Goal: Information Seeking & Learning: Learn about a topic

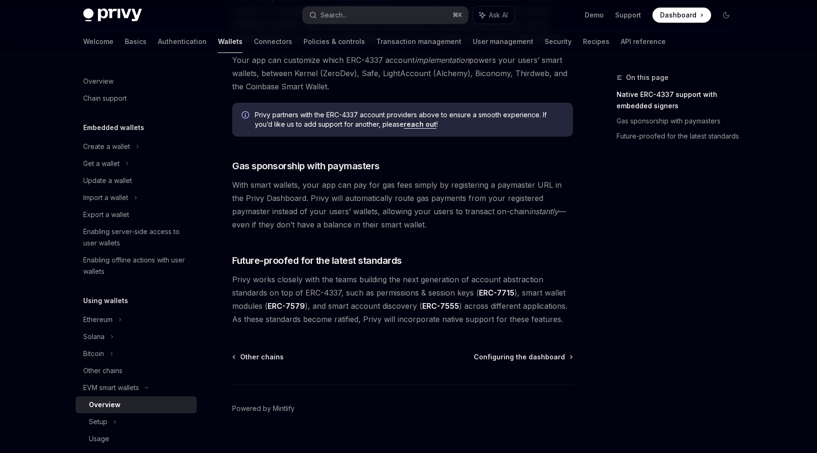
scroll to position [667, 0]
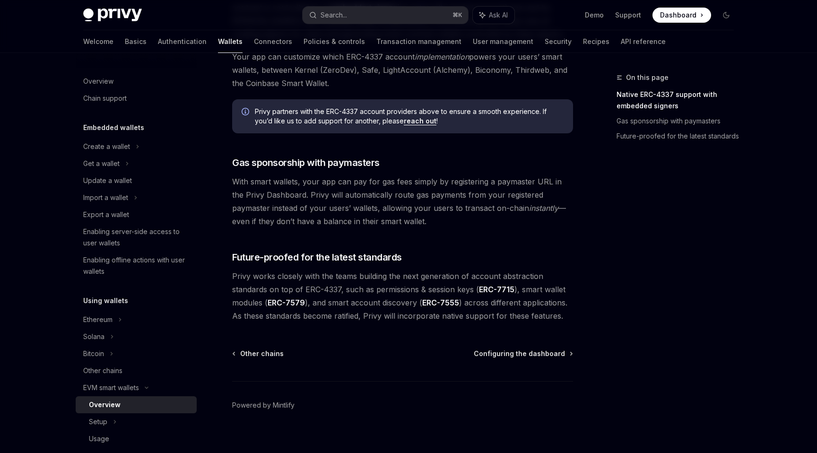
click at [446, 304] on link "ERC-7555" at bounding box center [440, 303] width 37 height 10
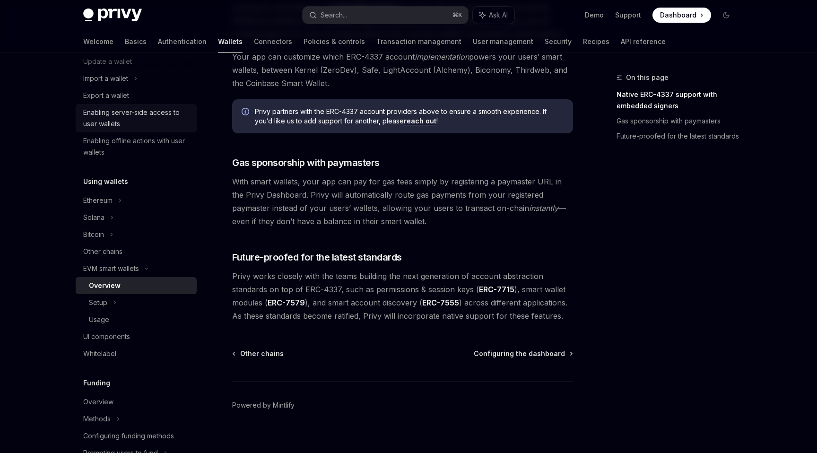
scroll to position [135, 0]
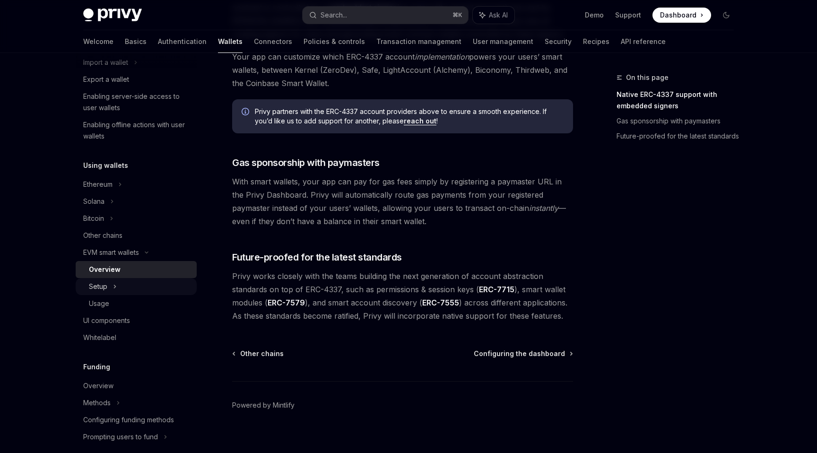
click at [104, 284] on div "Setup" at bounding box center [98, 286] width 18 height 11
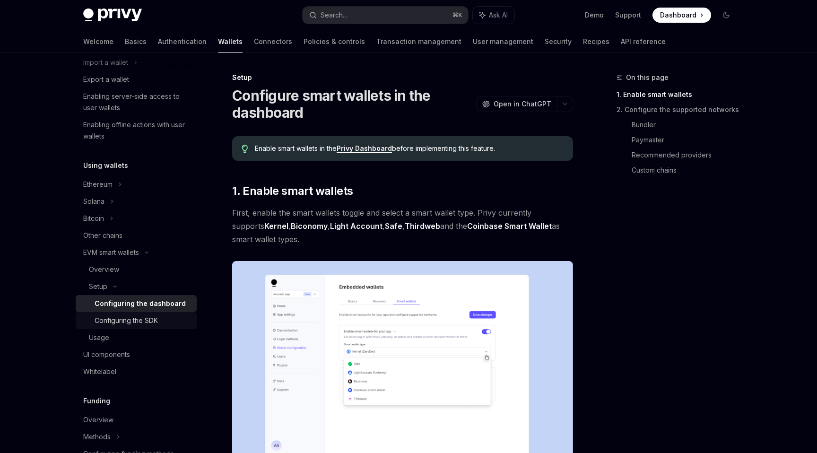
click at [113, 318] on div "Configuring the SDK" at bounding box center [126, 320] width 63 height 11
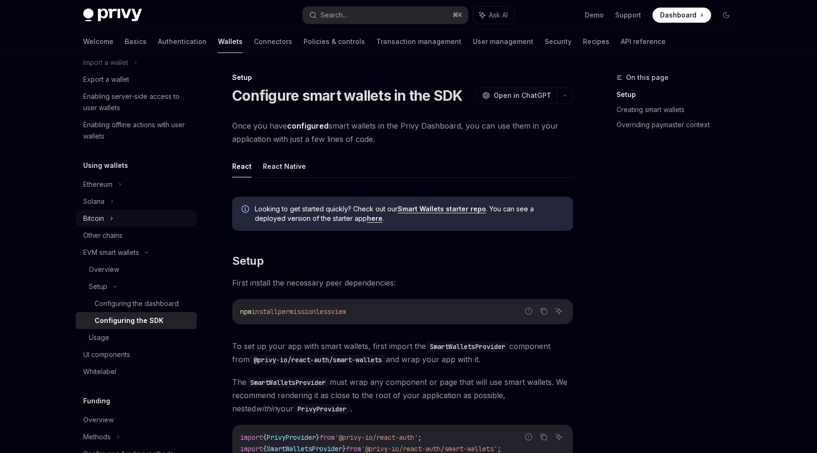
click at [118, 221] on div "Bitcoin" at bounding box center [136, 218] width 121 height 17
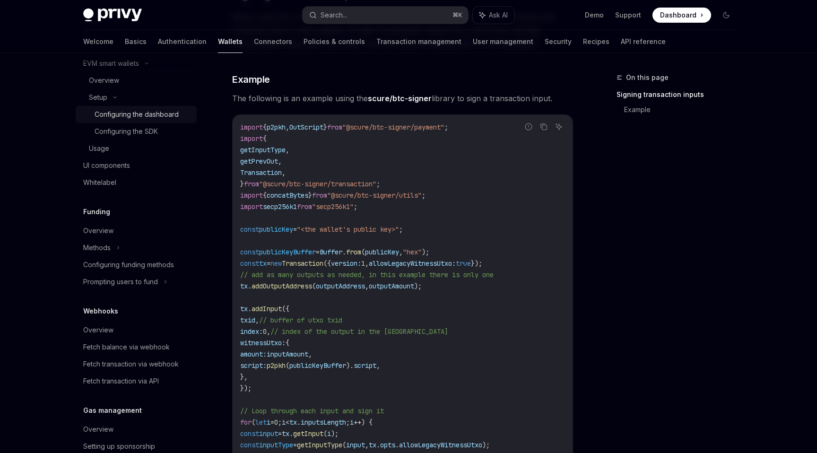
scroll to position [395, 0]
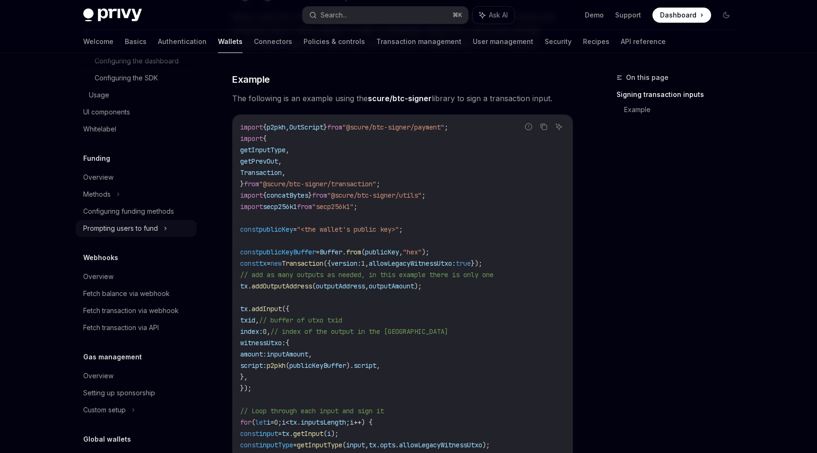
click at [138, 234] on div "Prompting users to fund" at bounding box center [120, 228] width 75 height 11
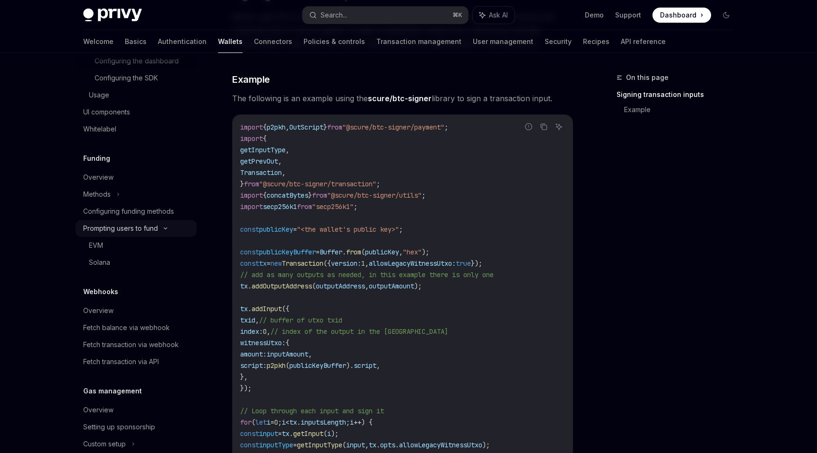
type textarea "*"
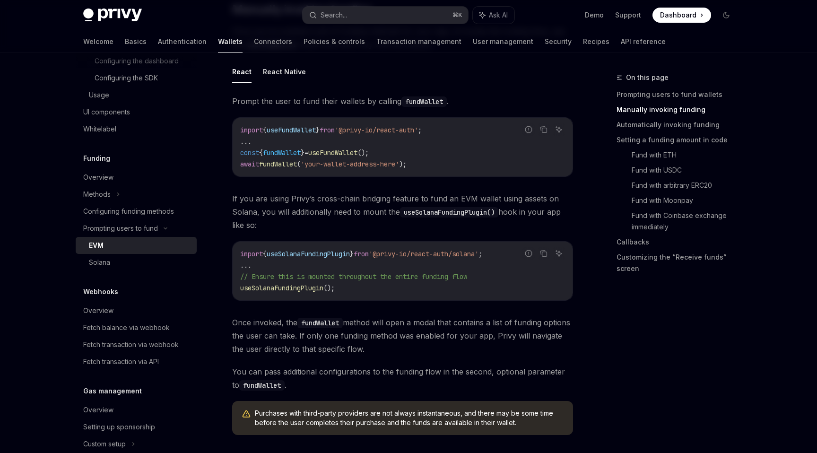
scroll to position [451, 0]
